Goal: Task Accomplishment & Management: Complete application form

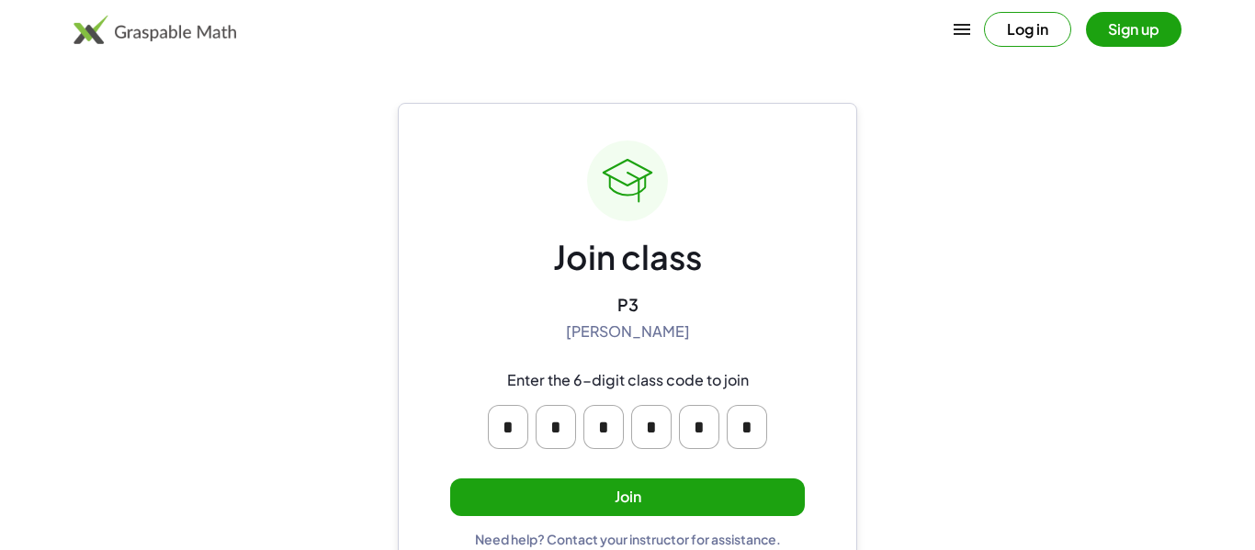
click at [511, 512] on button "Join" at bounding box center [627, 498] width 355 height 38
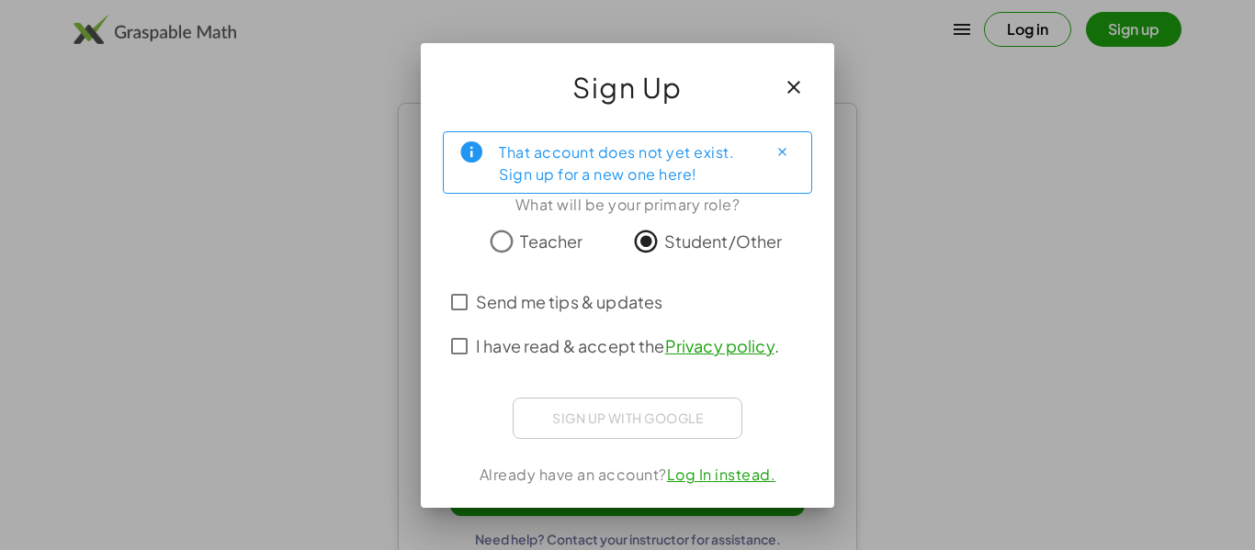
click at [625, 295] on span "Send me tips & updates" at bounding box center [569, 301] width 186 height 25
click at [601, 341] on span "I have read & accept the Privacy policy ." at bounding box center [627, 345] width 303 height 25
